Goal: Understand process/instructions

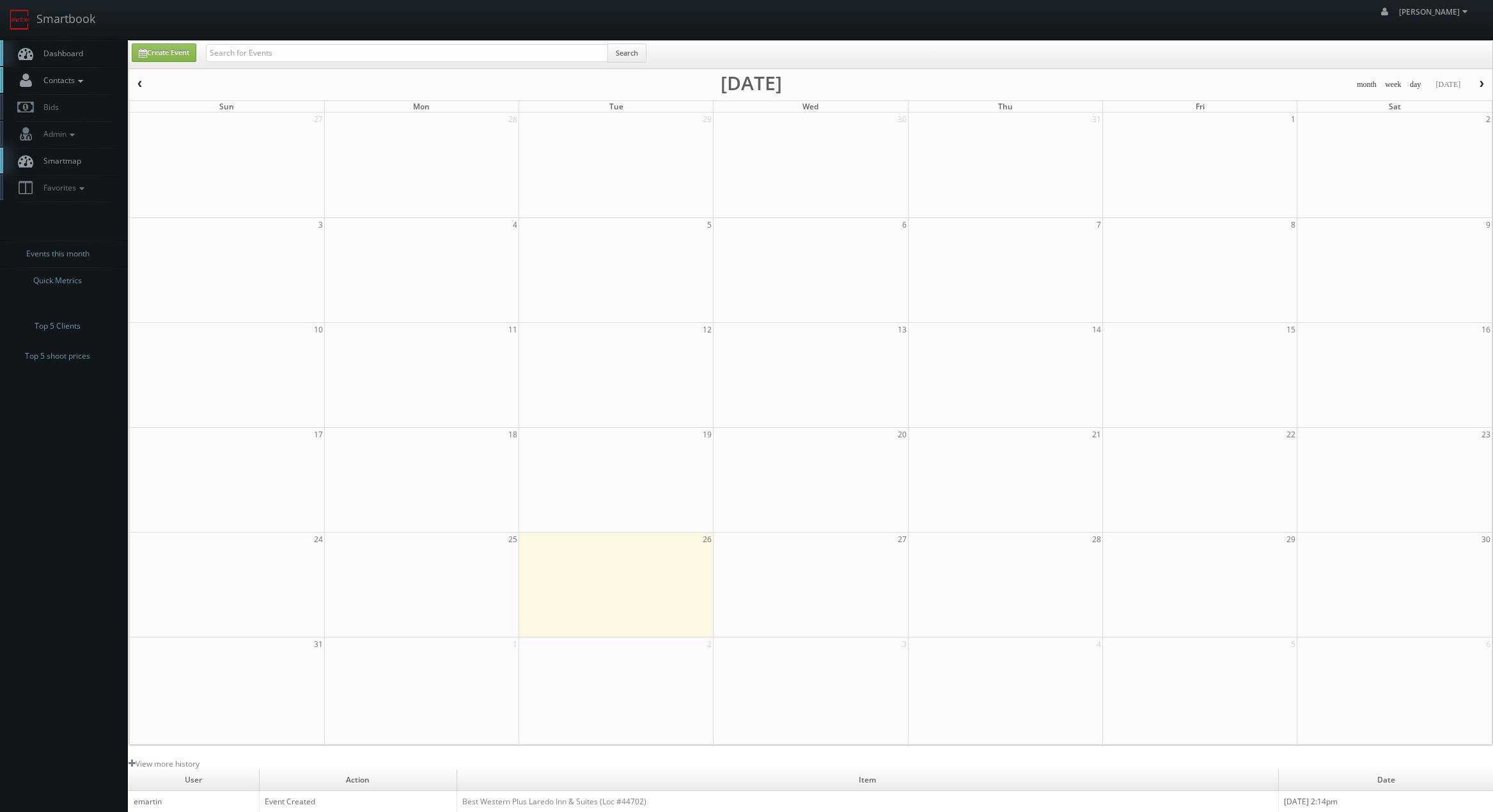
click at [67, 84] on span "Contacts" at bounding box center [61, 80] width 49 height 11
click at [60, 83] on span "Contacts" at bounding box center [61, 80] width 49 height 11
click at [55, 156] on span "Smartmap" at bounding box center [59, 161] width 44 height 11
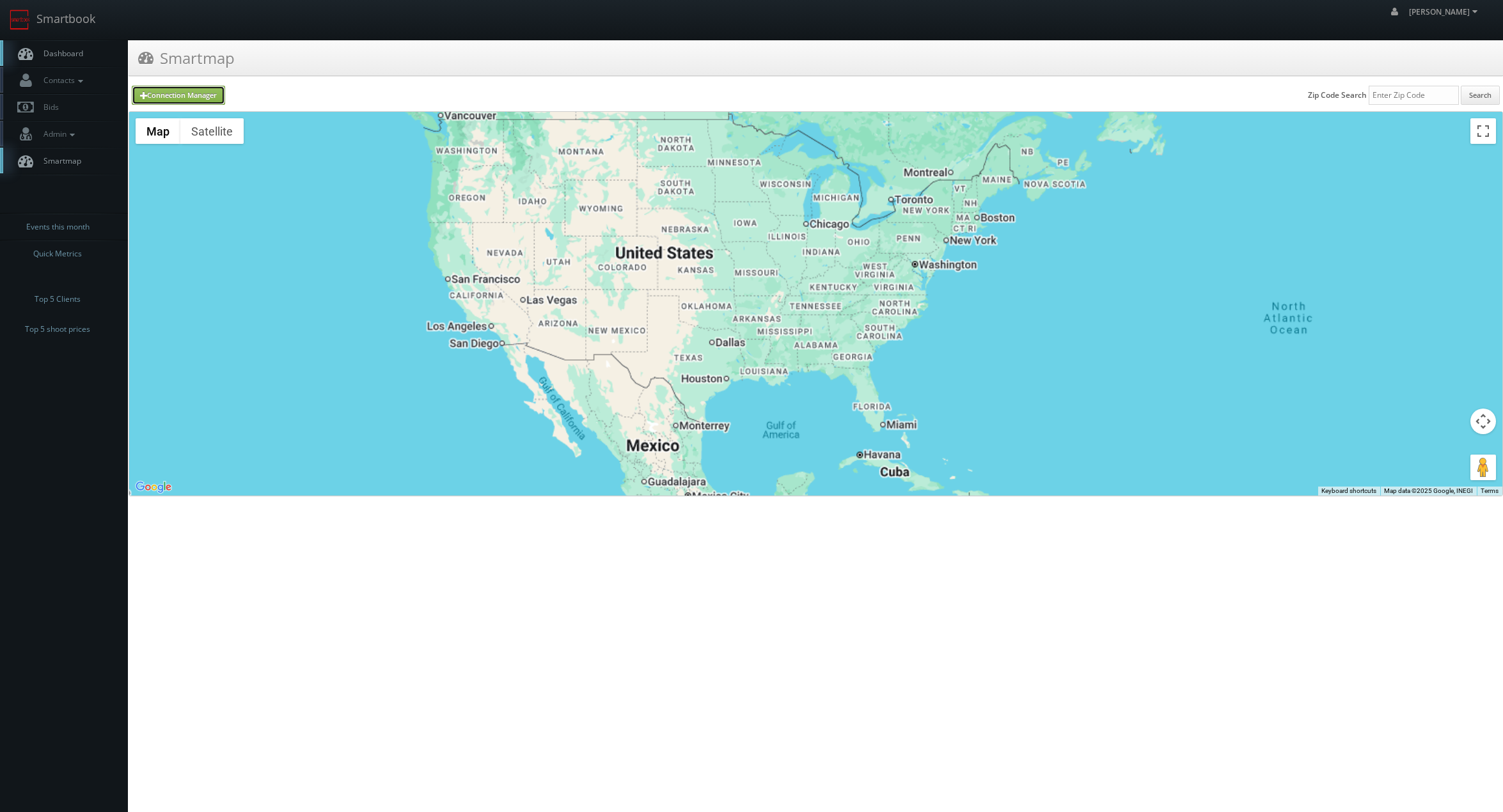
click at [196, 97] on link "Connection Manager" at bounding box center [179, 95] width 93 height 20
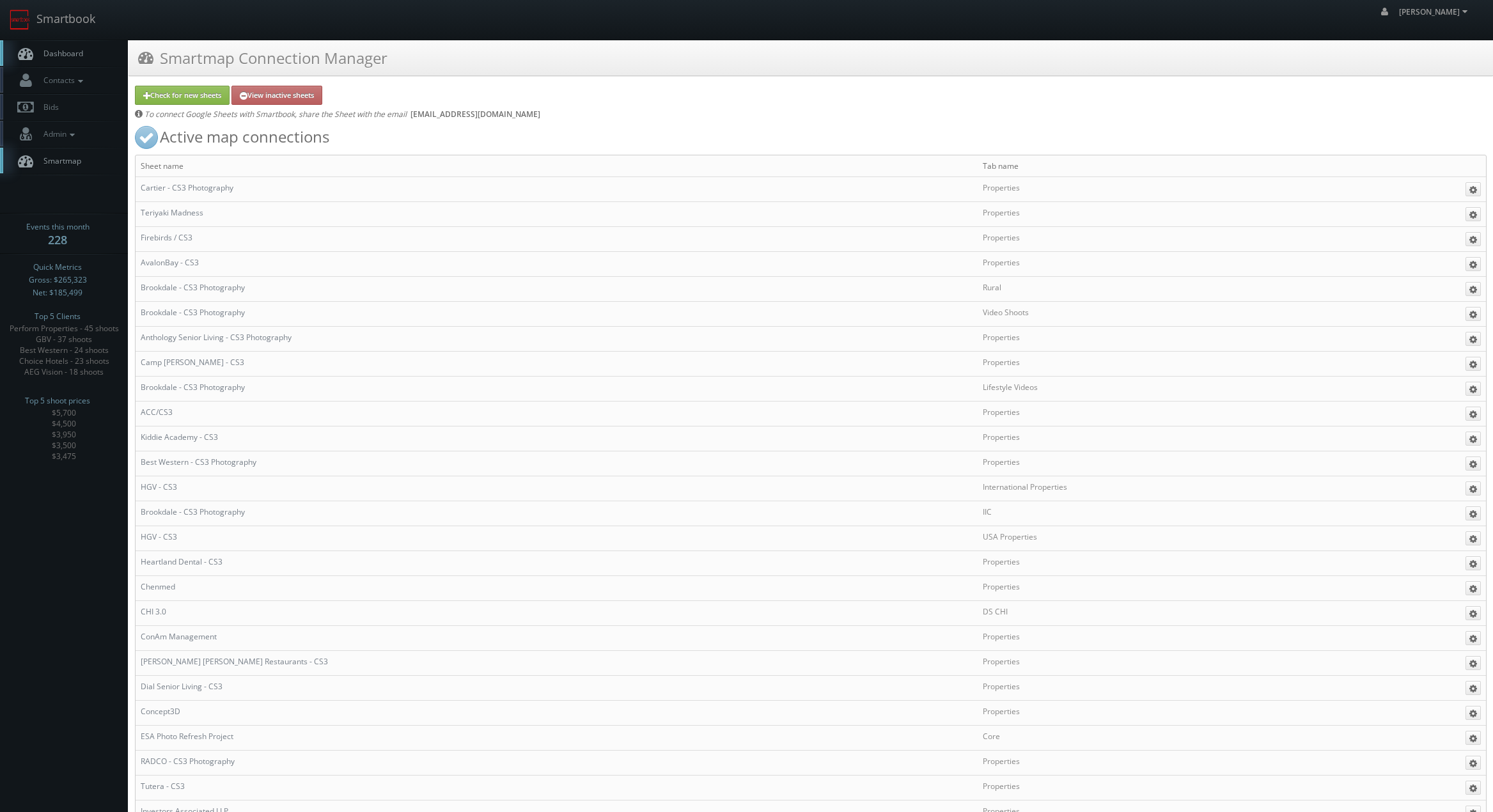
drag, startPoint x: 653, startPoint y: 115, endPoint x: 412, endPoint y: 111, distance: 241.0
click at [412, 111] on div "To connect Google Sheets with Smartbook, share the Sheet with the email smartbo…" at bounding box center [811, 113] width 1352 height 15
copy span "smartbook@genuine-amulet-389015.iam.gserviceaccount.com"
